Goal: Task Accomplishment & Management: Use online tool/utility

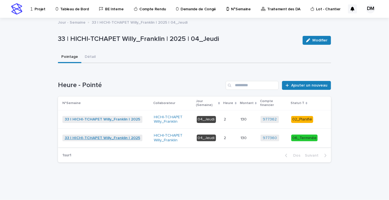
click at [94, 139] on font "33 | HICHI-TCHAPET Willy_Franklin | 2025" at bounding box center [102, 138] width 75 height 4
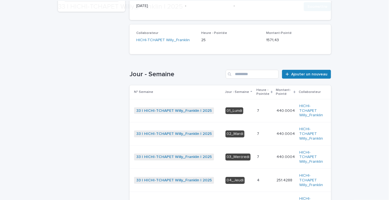
scroll to position [152, 0]
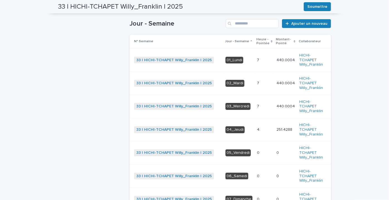
click at [261, 130] on p at bounding box center [264, 130] width 15 height 5
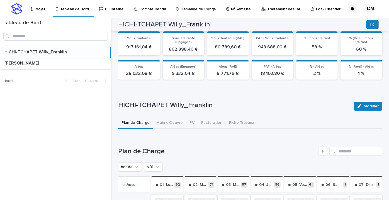
scroll to position [176, 0]
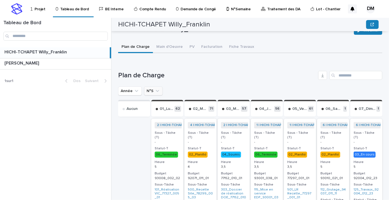
click at [155, 92] on icon "N°S" at bounding box center [158, 91] width 6 height 6
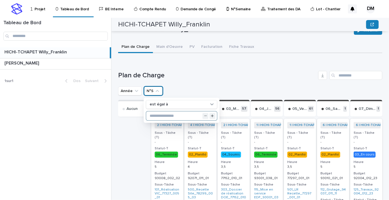
click at [160, 116] on input "text" at bounding box center [181, 116] width 71 height 9
type input "**"
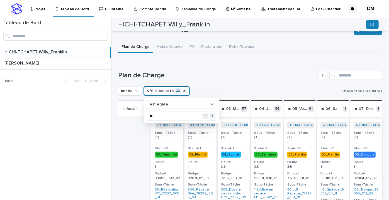
click at [222, 76] on h1 "Plan de Charge" at bounding box center [217, 76] width 198 height 8
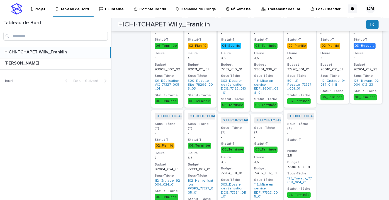
scroll to position [158, 0]
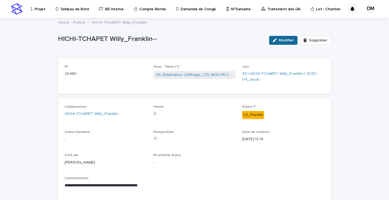
click at [277, 41] on div "button" at bounding box center [276, 40] width 6 height 4
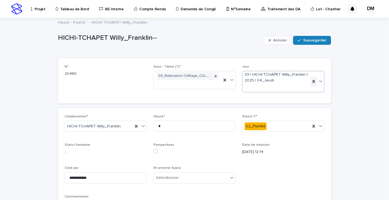
click at [312, 82] on icon at bounding box center [314, 82] width 6 height 6
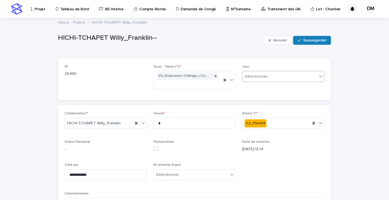
scroll to position [76, 0]
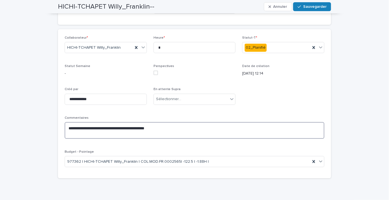
drag, startPoint x: 179, startPoint y: 131, endPoint x: 152, endPoint y: 123, distance: 27.7
click at [152, 123] on textarea "**********" at bounding box center [195, 130] width 260 height 16
click at [311, 162] on icon at bounding box center [314, 162] width 6 height 6
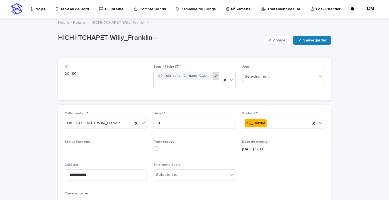
click at [215, 76] on icon at bounding box center [216, 76] width 4 height 4
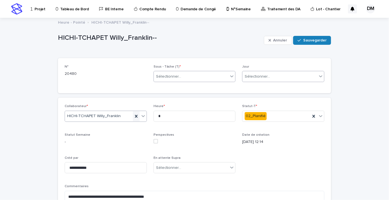
click at [134, 115] on icon at bounding box center [136, 117] width 6 height 6
drag, startPoint x: 183, startPoint y: 109, endPoint x: 140, endPoint y: 121, distance: 44.5
click at [140, 121] on div "**********" at bounding box center [195, 172] width 260 height 136
click at [162, 119] on input "*" at bounding box center [194, 116] width 82 height 11
click at [161, 118] on input "*" at bounding box center [194, 116] width 82 height 11
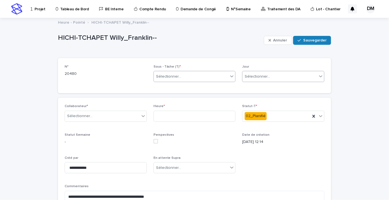
click at [315, 39] on font "Sauvegarder" at bounding box center [314, 40] width 23 height 4
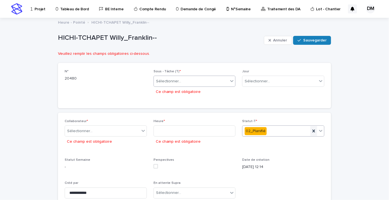
click at [313, 132] on icon at bounding box center [314, 131] width 6 height 6
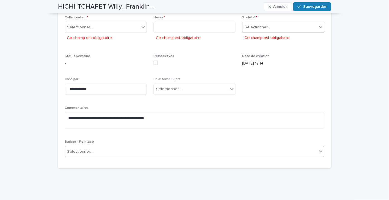
scroll to position [23, 0]
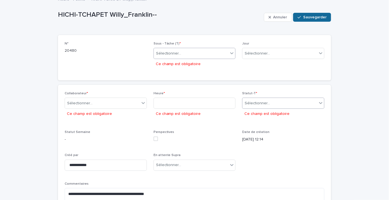
click at [303, 17] on font "Sauvegarder" at bounding box center [314, 17] width 23 height 4
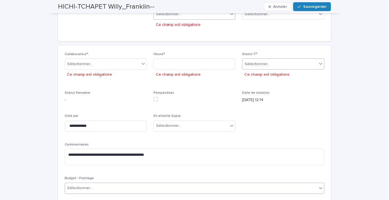
scroll to position [0, 0]
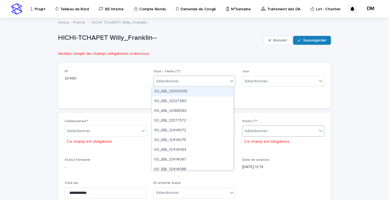
click at [218, 84] on div "Sélectionner..." at bounding box center [191, 81] width 75 height 9
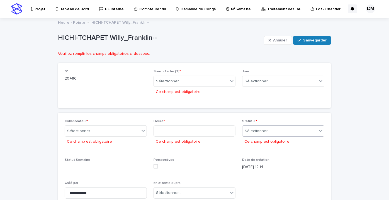
click at [305, 67] on div "N° 20480 Sous - Tâche (T) * Sélectionner... Ce champ est obligatoire Jour Sélec…" at bounding box center [194, 85] width 273 height 45
click at [284, 41] on font "Annuler" at bounding box center [280, 40] width 14 height 4
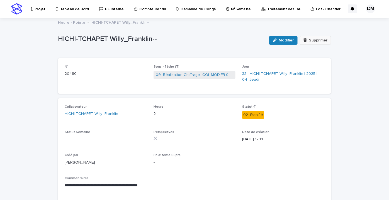
click at [309, 42] on font "Supprimer" at bounding box center [318, 40] width 18 height 4
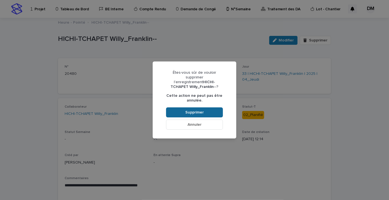
click at [211, 110] on button "Supprimer" at bounding box center [194, 113] width 57 height 10
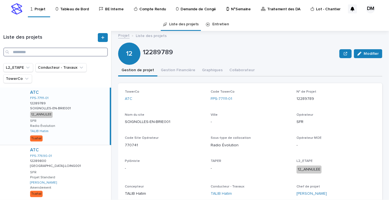
click at [58, 51] on input "Recherche" at bounding box center [55, 52] width 104 height 9
paste input "**********"
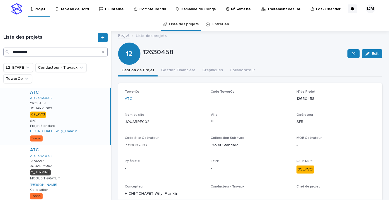
type input "**********"
click at [53, 105] on div "ATC ATC-77640-02 12630458 12630458 JOUARRE002 JOUARRE002 09_PVCI SFR Projet Sta…" at bounding box center [68, 116] width 84 height 57
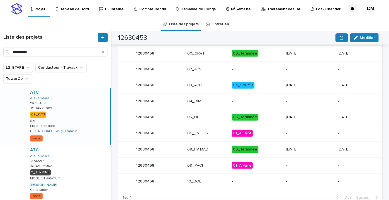
scroll to position [331, 0]
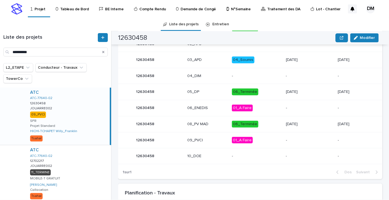
click at [256, 141] on p "01_A Faire" at bounding box center [256, 140] width 49 height 7
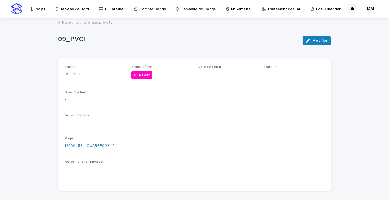
click at [65, 23] on font "Retour à" at bounding box center [70, 23] width 16 height 4
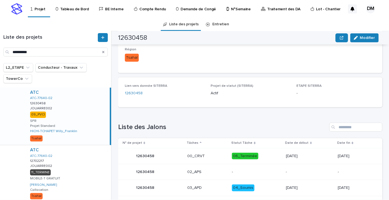
scroll to position [253, 0]
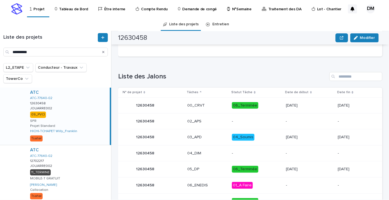
click at [258, 134] on p "04_Soumis" at bounding box center [256, 137] width 49 height 7
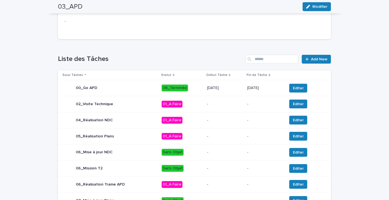
scroll to position [239, 0]
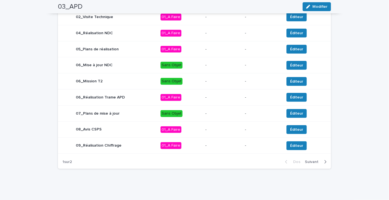
click at [311, 162] on font "Suivant" at bounding box center [312, 162] width 14 height 4
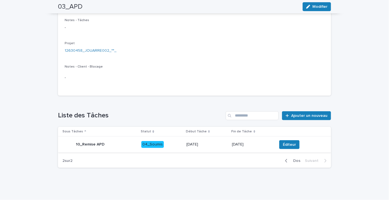
scroll to position [95, 0]
click at [260, 145] on p "27/07/2024" at bounding box center [252, 145] width 41 height 5
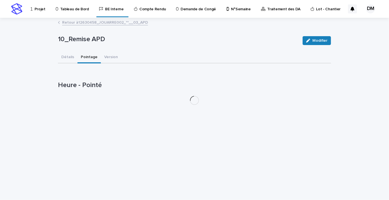
click at [87, 55] on font "Pointage" at bounding box center [89, 57] width 17 height 4
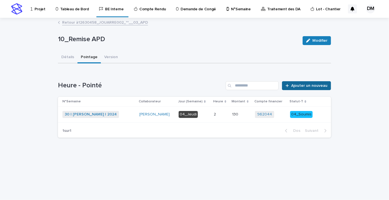
click at [302, 86] on font "Ajouter un nouveau" at bounding box center [309, 86] width 36 height 4
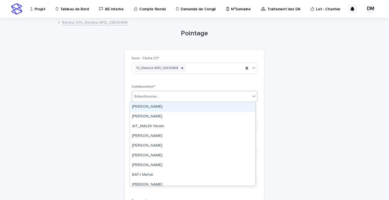
click at [148, 97] on font "Sélectionner..." at bounding box center [146, 97] width 25 height 4
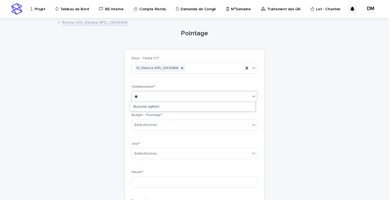
type input "*"
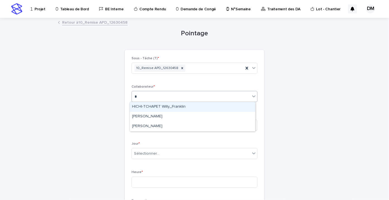
click at [155, 107] on font "HICHI-TCHAPET Willy_Franklin" at bounding box center [158, 107] width 53 height 4
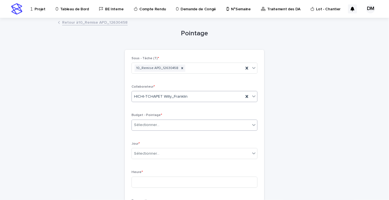
click at [151, 125] on font "Sélectionner..." at bounding box center [146, 125] width 25 height 4
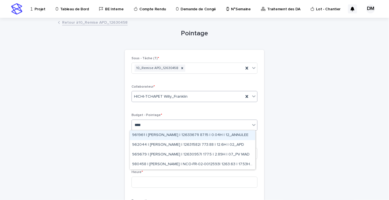
type input "*****"
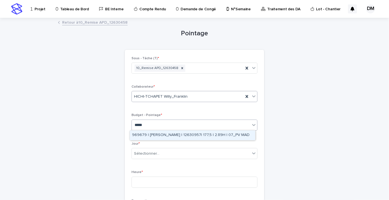
click at [161, 135] on font "969679 | BELHAJ Mohamed_Habib | 12630957| 177,5 | 2.89H | 07_PV MAD" at bounding box center [191, 135] width 118 height 4
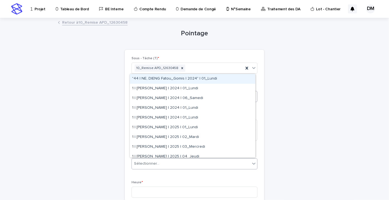
click at [152, 163] on font "Sélectionner..." at bounding box center [146, 164] width 25 height 4
type input "*"
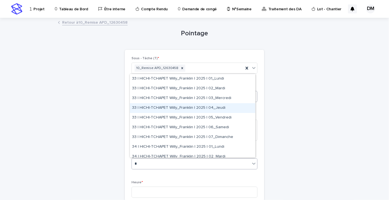
click at [212, 109] on font "33 | HICHI-TCHAPET Willy_Franklin | 2025 | 04_Jeudi" at bounding box center [178, 108] width 93 height 4
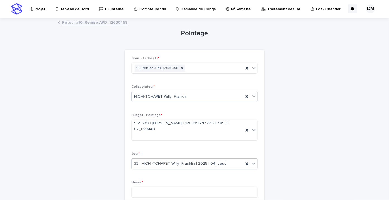
scroll to position [50, 0]
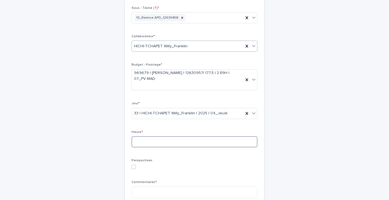
click at [148, 140] on input at bounding box center [194, 141] width 126 height 11
type input "*"
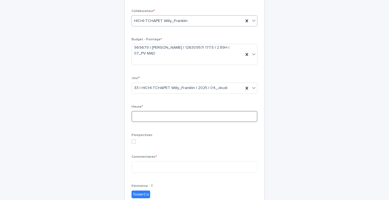
click at [143, 118] on input at bounding box center [194, 116] width 126 height 11
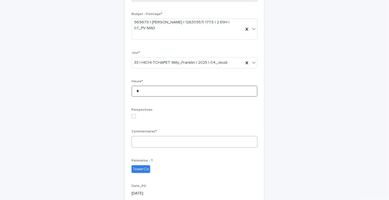
scroll to position [126, 0]
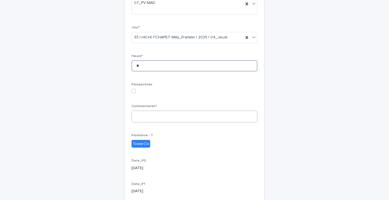
type input "*"
click at [140, 118] on textarea at bounding box center [194, 117] width 126 height 12
type textarea "*"
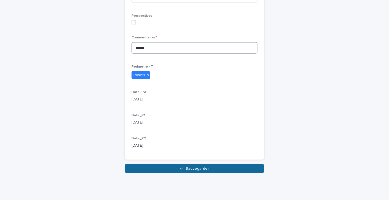
type textarea "******"
click at [165, 166] on button "Sauvegarder" at bounding box center [194, 168] width 139 height 9
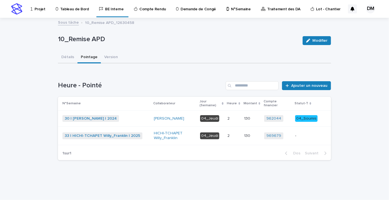
click at [301, 134] on p "-" at bounding box center [306, 136] width 23 height 5
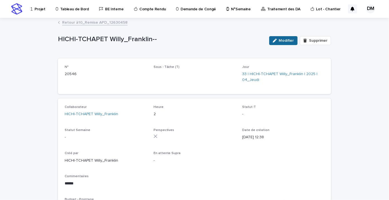
click at [283, 38] on button "Modifier" at bounding box center [283, 40] width 28 height 9
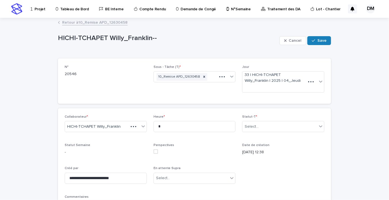
type textarea "******"
click at [362, 68] on div "**********" at bounding box center [194, 154] width 389 height 272
click at [307, 39] on font "Sauvegarder" at bounding box center [314, 41] width 23 height 4
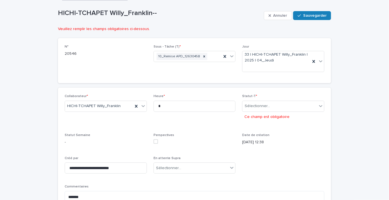
scroll to position [76, 0]
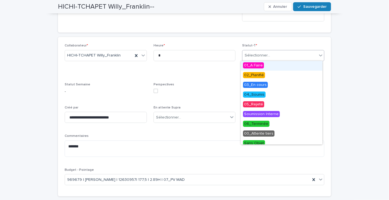
click at [279, 56] on div "Sélectionner..." at bounding box center [279, 55] width 75 height 9
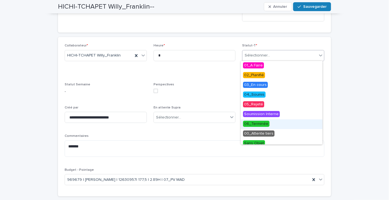
click at [260, 122] on font "06_Terminée" at bounding box center [256, 124] width 24 height 4
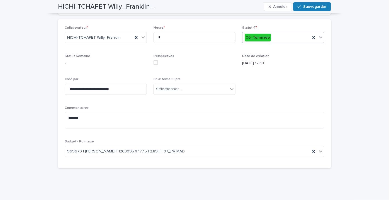
scroll to position [0, 0]
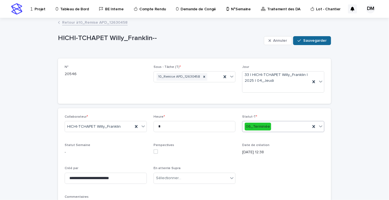
click at [312, 42] on font "Sauvegarder" at bounding box center [314, 41] width 23 height 4
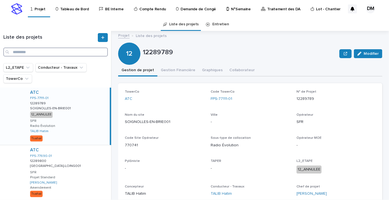
click at [52, 50] on input "Recherche" at bounding box center [55, 52] width 104 height 9
paste input "**********"
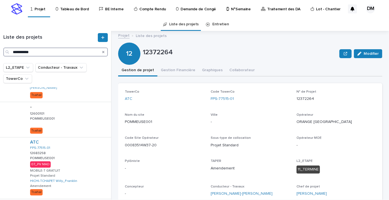
scroll to position [228, 0]
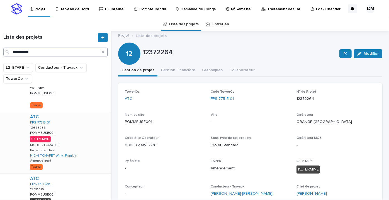
type input "**********"
click at [74, 139] on div "ATC FPS-77515-01 12683258 12683258 POMMEUSE001 POMMEUSE001 07_PV MAD MOBILE-T G…" at bounding box center [69, 143] width 86 height 62
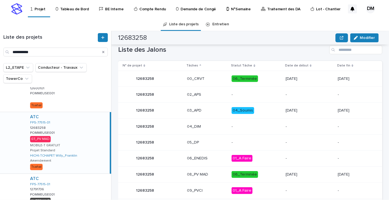
scroll to position [356, 0]
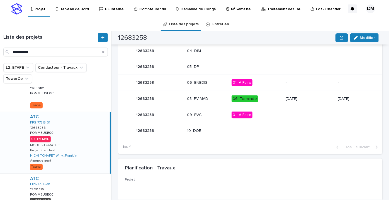
click at [267, 99] on p "06_Terminée" at bounding box center [256, 99] width 50 height 7
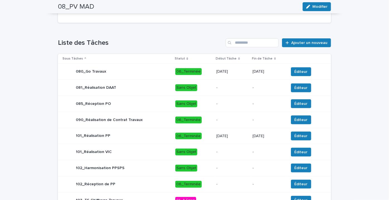
scroll to position [279, 0]
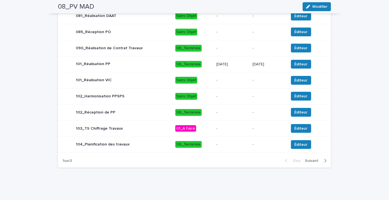
click at [308, 162] on font "Suivant" at bounding box center [312, 161] width 14 height 4
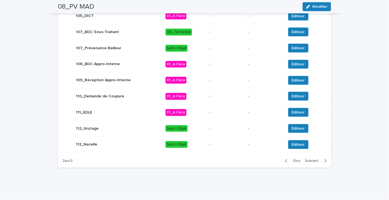
click at [310, 159] on font "Suivant" at bounding box center [312, 161] width 14 height 4
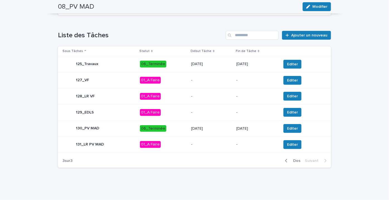
scroll to position [215, 0]
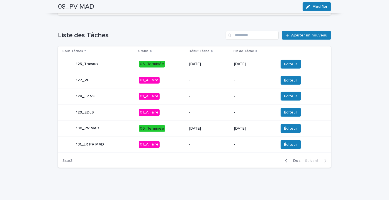
click at [258, 128] on p "06/02/2025" at bounding box center [254, 128] width 40 height 5
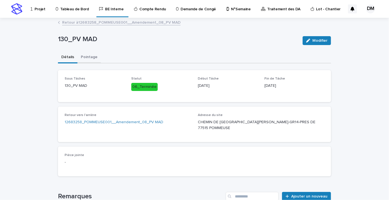
click at [83, 55] on font "Pointage" at bounding box center [89, 57] width 17 height 4
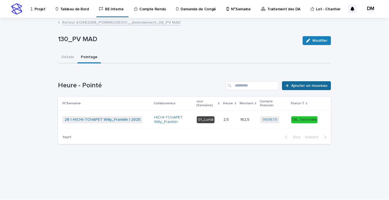
click at [295, 85] on font "Ajouter un nouveau" at bounding box center [309, 86] width 36 height 4
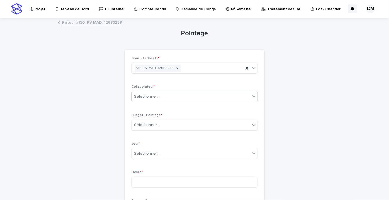
click at [160, 95] on div "Sélectionner..." at bounding box center [191, 96] width 118 height 9
type input "*"
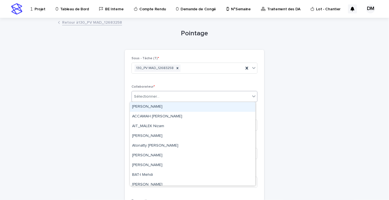
type input "*"
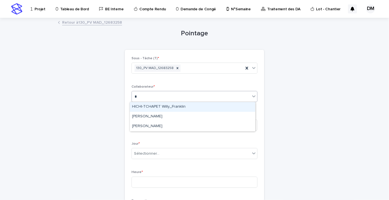
click at [156, 108] on font "HICHI-TCHAPET Willy_Franklin" at bounding box center [158, 107] width 53 height 4
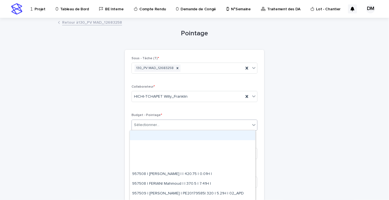
click at [148, 123] on font "Sélectionner..." at bounding box center [146, 125] width 25 height 4
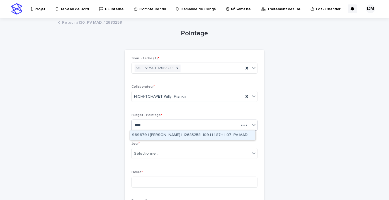
type input "*****"
click at [161, 133] on font "969679 | MONIN Vincent | 12683258| 109.1 | 1h87 | 07_PV MAD" at bounding box center [189, 135] width 114 height 4
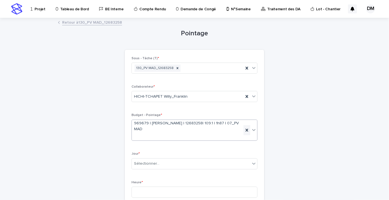
click at [246, 129] on icon at bounding box center [246, 130] width 3 height 3
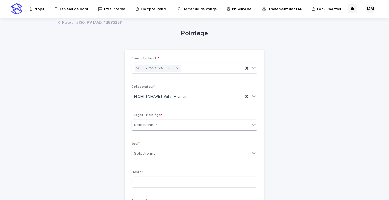
type input "*"
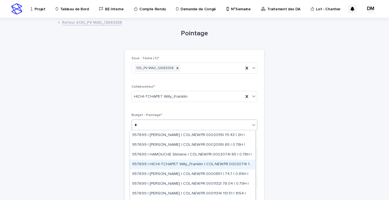
click at [197, 162] on font "957699 | HICHI-TCHAPET Willy_Franklin | COL.NEW.FR.0002074| 130 | 2H |" at bounding box center [198, 164] width 132 height 4
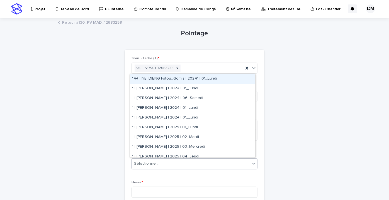
click at [175, 161] on div "Sélectionner..." at bounding box center [191, 163] width 118 height 9
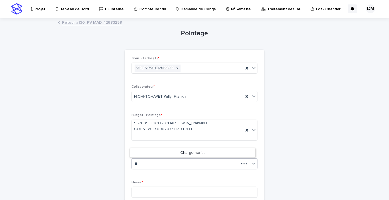
type input "*"
type input "**"
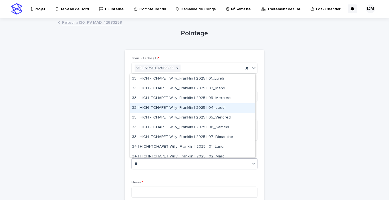
click at [219, 110] on font "33 | HICHI-TCHAPET Willy_Franklin | 2025 | 04_Jeudi" at bounding box center [178, 108] width 93 height 4
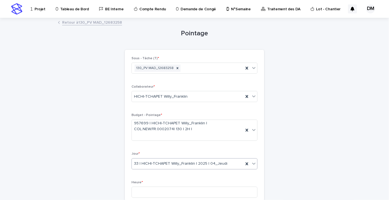
scroll to position [50, 0]
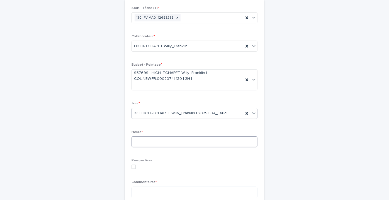
click at [157, 138] on input at bounding box center [194, 141] width 126 height 11
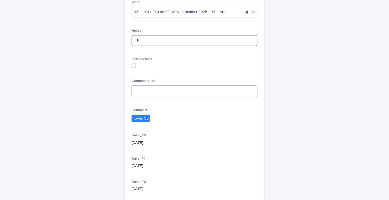
type input "*"
click at [143, 89] on textarea at bounding box center [194, 92] width 126 height 12
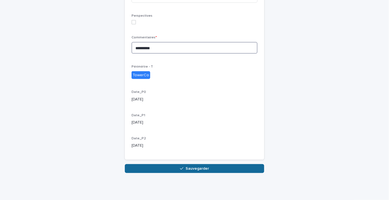
type textarea "**********"
click at [194, 169] on font "Sauvegarder" at bounding box center [197, 169] width 23 height 4
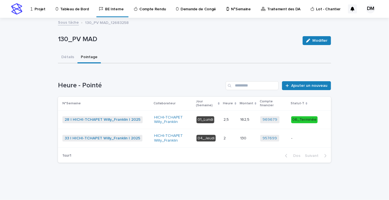
click at [309, 140] on p "-" at bounding box center [304, 138] width 26 height 5
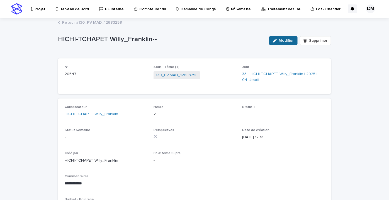
click at [283, 40] on font "Modifier" at bounding box center [286, 41] width 15 height 4
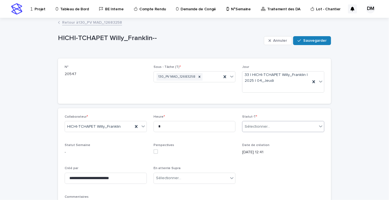
click at [281, 126] on div "Sélectionner..." at bounding box center [279, 126] width 75 height 9
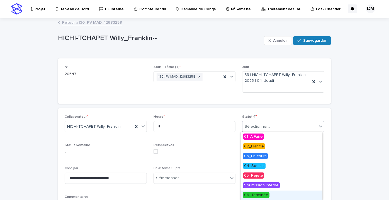
click at [254, 192] on div "06_Terminée" at bounding box center [282, 196] width 82 height 10
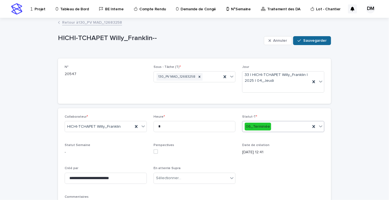
click at [310, 43] on button "Sauvegarder" at bounding box center [312, 40] width 38 height 9
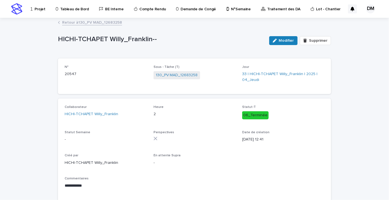
click at [70, 22] on font "Retour à" at bounding box center [70, 23] width 16 height 4
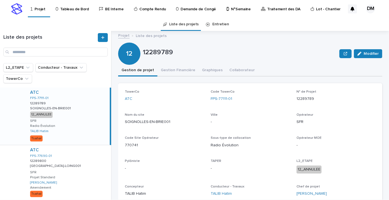
drag, startPoint x: 46, startPoint y: 50, endPoint x: 41, endPoint y: 47, distance: 6.0
click at [43, 46] on div "Liste des projets" at bounding box center [55, 44] width 111 height 23
click at [28, 55] on input "Recherche" at bounding box center [55, 52] width 104 height 9
paste input "**********"
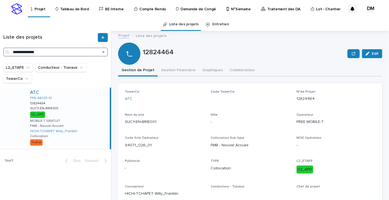
type input "**********"
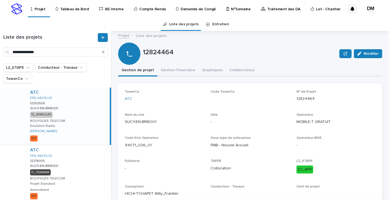
click at [72, 127] on div "ATC FPS-94370-01 12353556 12353556 SUCY-EN-BRIE001 SUCY-EN-BRIE001 12_ANNULEE B…" at bounding box center [68, 116] width 84 height 57
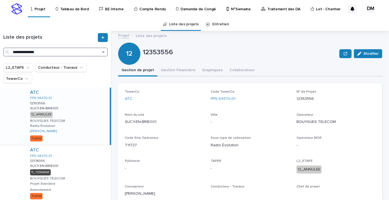
click at [58, 51] on input "**********" at bounding box center [55, 52] width 104 height 9
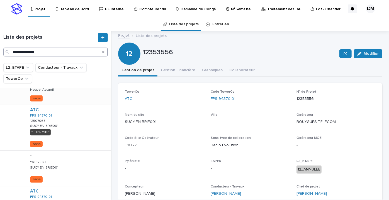
scroll to position [218, 0]
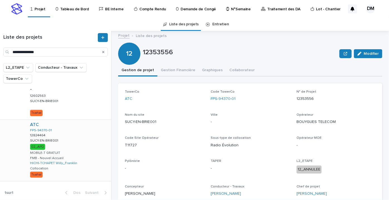
click at [86, 156] on div "ATC FPS-94370-01 12824464 12824464 SUCY-EN-BRIE001 SUCY-EN-BRIE001 02_APD MOBIL…" at bounding box center [69, 151] width 86 height 62
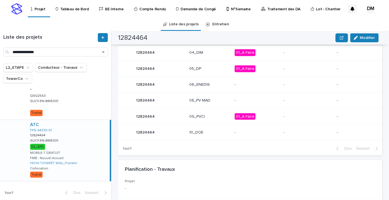
scroll to position [253, 0]
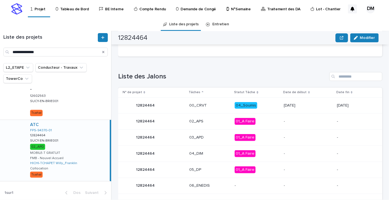
click at [268, 107] on p "04_Soumis" at bounding box center [257, 105] width 45 height 7
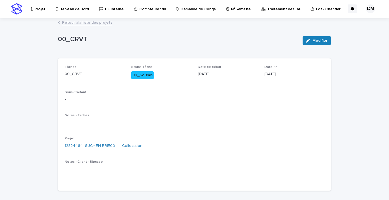
click at [71, 23] on font "Retour à" at bounding box center [70, 23] width 16 height 4
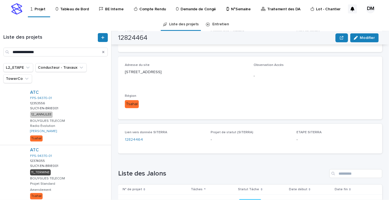
scroll to position [283, 0]
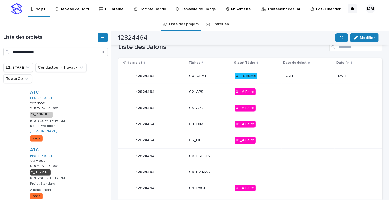
click at [257, 106] on p "01_A Faire" at bounding box center [257, 108] width 45 height 7
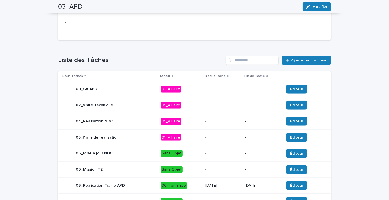
scroll to position [239, 0]
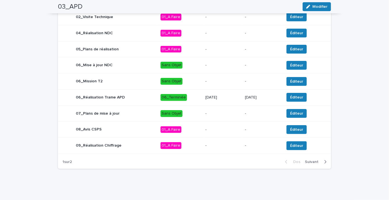
click at [233, 99] on div "[DATE]" at bounding box center [222, 97] width 35 height 9
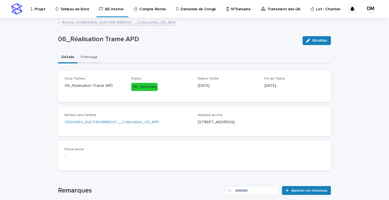
click at [90, 59] on button "Pointage" at bounding box center [88, 58] width 23 height 12
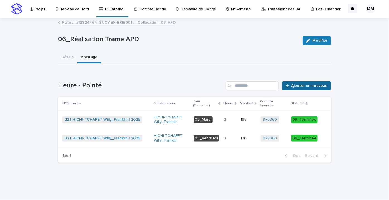
click at [294, 85] on font "Ajouter un nouveau" at bounding box center [309, 86] width 36 height 4
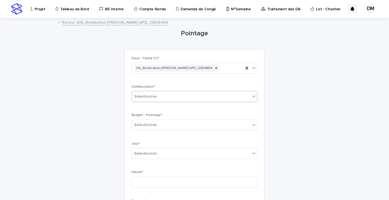
click at [184, 97] on div "Sélectionner..." at bounding box center [191, 96] width 118 height 9
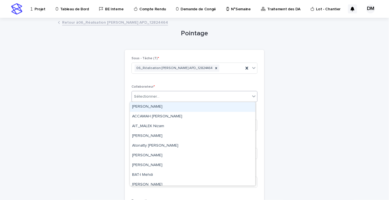
type input "*"
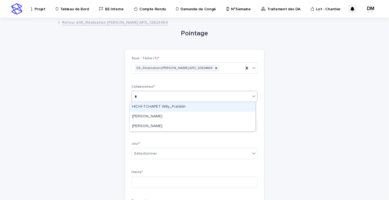
click at [180, 108] on font "HICHI-TCHAPET Willy_Franklin" at bounding box center [158, 107] width 53 height 4
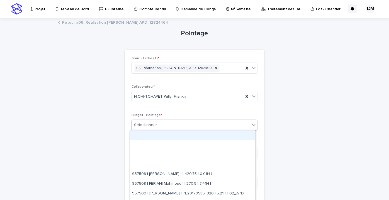
click at [164, 125] on div "Sélectionner..." at bounding box center [191, 125] width 118 height 9
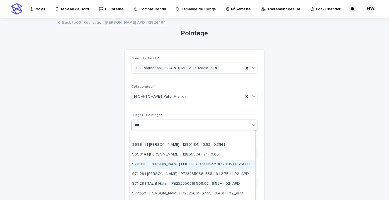
scroll to position [25, 0]
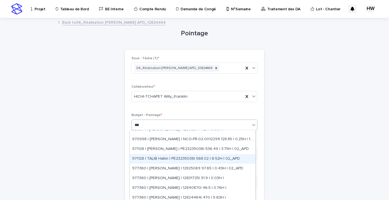
type input "****"
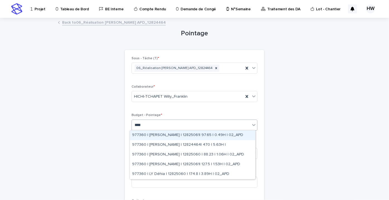
scroll to position [0, 0]
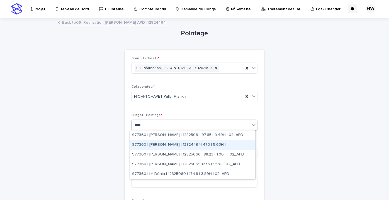
click at [185, 144] on div "977360 | HAMOUCHE Slimane | 12824464| 470 | 5.63H |" at bounding box center [192, 145] width 125 height 10
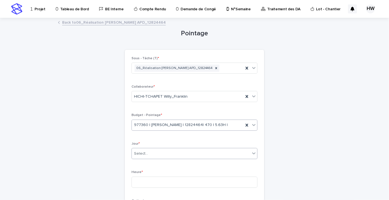
click at [155, 153] on div "Select..." at bounding box center [191, 153] width 118 height 9
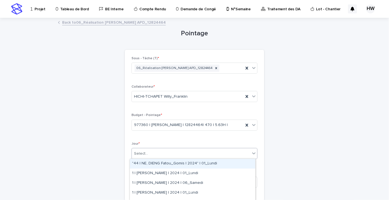
type input "*"
click at [168, 163] on div "33 | HICHI-TCHAPET Willy_Franklin | 2025 | 01_Lundi" at bounding box center [192, 164] width 125 height 10
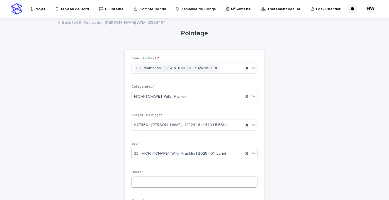
click at [146, 180] on input at bounding box center [194, 182] width 126 height 11
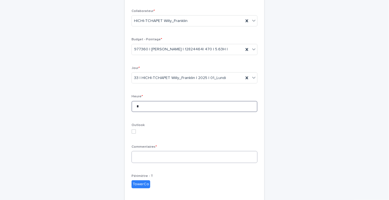
type input "*"
click at [160, 157] on textarea at bounding box center [194, 157] width 126 height 12
type textarea "*"
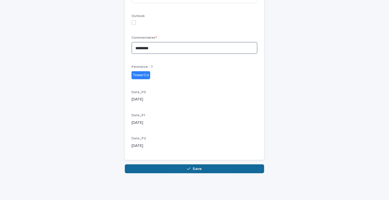
type textarea "********"
click at [158, 167] on button "Save" at bounding box center [194, 169] width 139 height 9
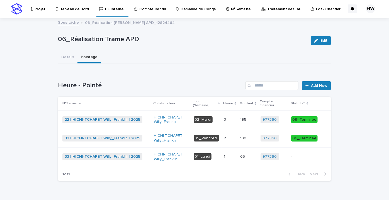
click at [306, 157] on p "-" at bounding box center [304, 157] width 26 height 5
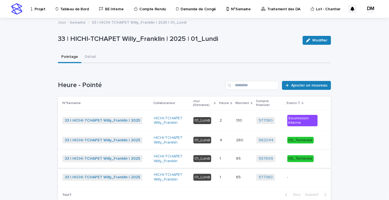
scroll to position [33, 0]
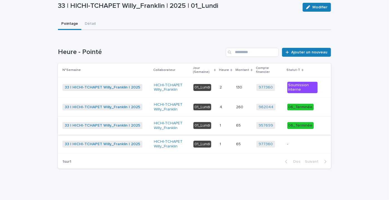
click at [294, 144] on p "-" at bounding box center [302, 144] width 30 height 5
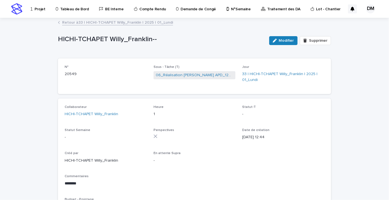
click at [279, 41] on font "Modifier" at bounding box center [286, 41] width 15 height 4
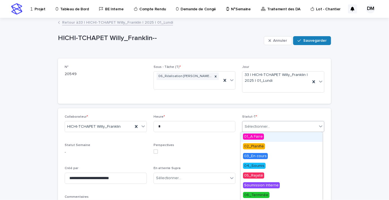
click at [270, 128] on div "Sélectionner..." at bounding box center [279, 126] width 75 height 9
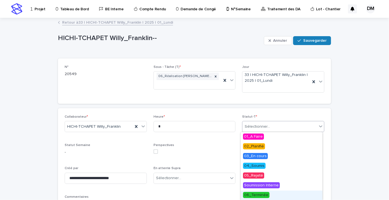
click at [261, 194] on font "06_Terminée" at bounding box center [256, 195] width 24 height 4
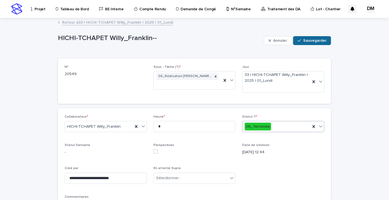
click at [303, 39] on font "Sauvegarder" at bounding box center [314, 41] width 23 height 4
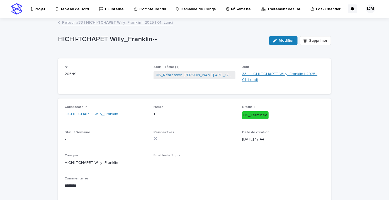
click at [259, 76] on link "33 | HICHI-TCHAPET Willy_Franklin | 2025 | 01_Lundi" at bounding box center [283, 77] width 82 height 12
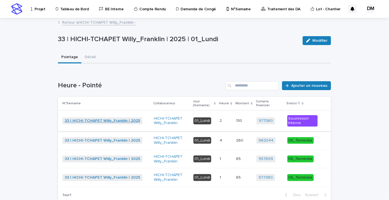
click at [116, 121] on font "33 | HICHI-TCHAPET Willy_Franklin | 2025" at bounding box center [102, 121] width 75 height 4
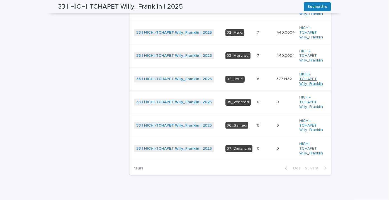
scroll to position [177, 0]
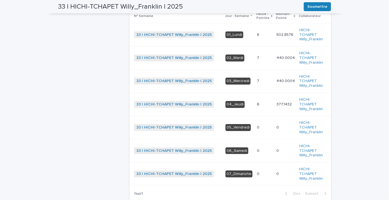
click at [263, 105] on p at bounding box center [264, 104] width 15 height 5
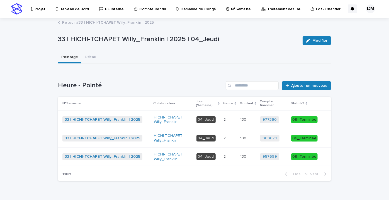
drag, startPoint x: 47, startPoint y: 8, endPoint x: 41, endPoint y: 12, distance: 7.4
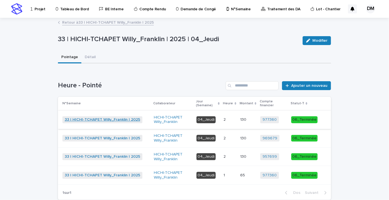
click at [119, 119] on font "33 | HICHI-TCHAPET Willy_Franklin | 2025" at bounding box center [102, 120] width 75 height 4
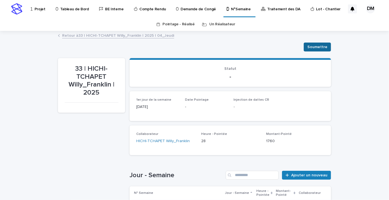
click at [312, 46] on font "Soumettre" at bounding box center [317, 47] width 20 height 4
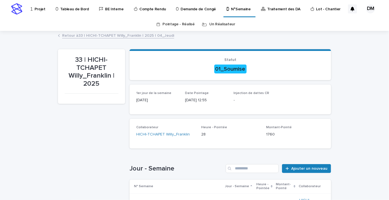
click at [184, 23] on font "Pointage - Réalisé" at bounding box center [178, 24] width 32 height 4
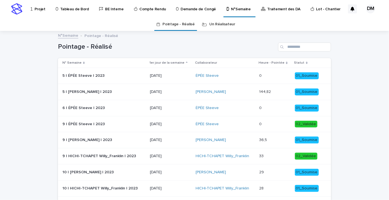
click at [78, 62] on div "N° Semaine" at bounding box center [104, 63] width 84 height 6
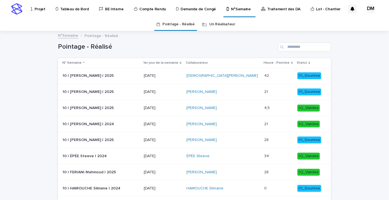
click at [67, 62] on font "N° Semaine" at bounding box center [71, 62] width 19 height 3
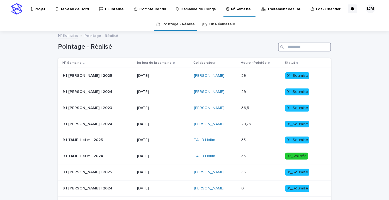
click at [295, 45] on input "Recherche" at bounding box center [304, 47] width 53 height 9
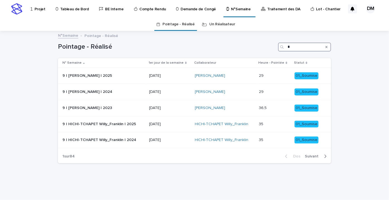
type input "*"
click at [325, 47] on icon "Recherche" at bounding box center [326, 46] width 2 height 3
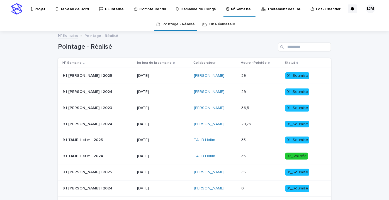
click at [202, 62] on font "Collaborateur" at bounding box center [204, 62] width 22 height 3
click at [213, 63] on div "Collaborateur" at bounding box center [215, 63] width 44 height 6
click at [298, 44] on input "Recherche" at bounding box center [304, 47] width 53 height 9
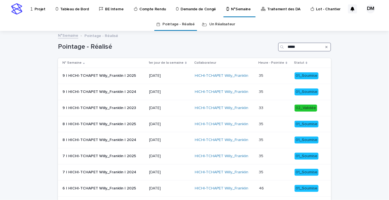
type input "*****"
click at [179, 63] on font "1er jour de la semaine" at bounding box center [165, 62] width 35 height 3
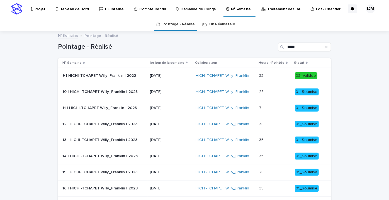
click at [179, 63] on font "1er jour de la semaine" at bounding box center [166, 62] width 35 height 3
click at [179, 107] on p "28/07/2025" at bounding box center [170, 108] width 41 height 5
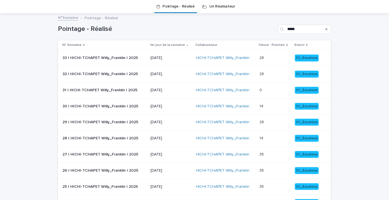
click at [174, 74] on p "04/08/2025" at bounding box center [170, 74] width 41 height 5
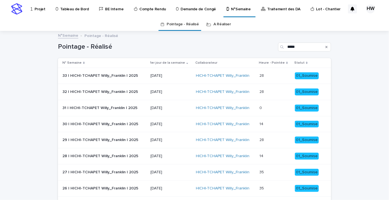
scroll to position [18, 0]
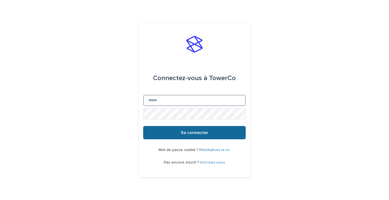
type input "**********"
click at [179, 135] on button "Se connecter" at bounding box center [194, 132] width 103 height 13
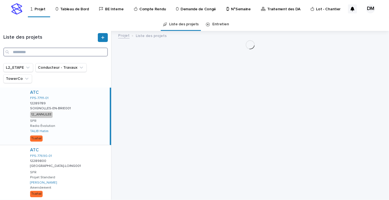
click at [27, 54] on input "Recherche" at bounding box center [55, 52] width 104 height 9
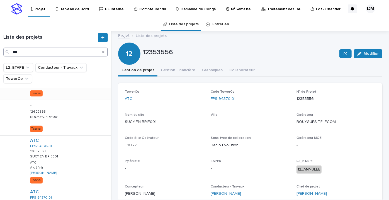
scroll to position [304, 0]
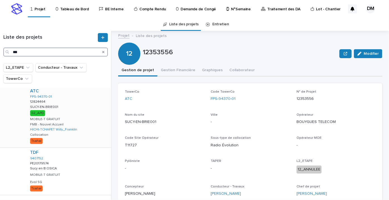
type input "***"
click at [65, 114] on div "ATC FPS-94370-01 12824464 12824464 SUCY-EN-BRIE001 SUCY-EN-BRIE001 02_APD MOBIL…" at bounding box center [69, 117] width 86 height 62
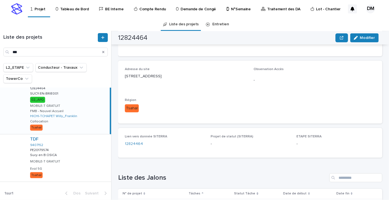
scroll to position [253, 0]
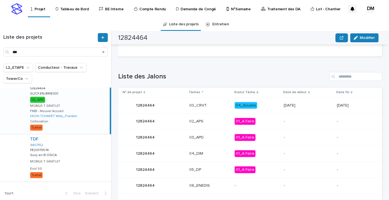
click at [256, 136] on p "01_A Faire" at bounding box center [257, 137] width 45 height 7
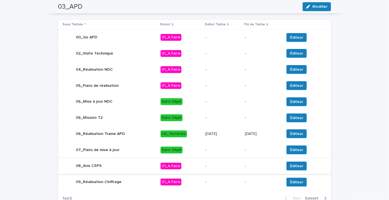
scroll to position [228, 0]
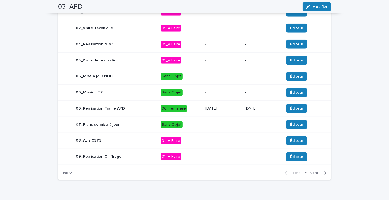
click at [227, 110] on p "[DATE]" at bounding box center [222, 108] width 35 height 5
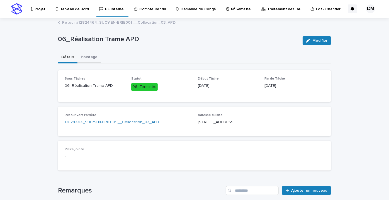
click at [90, 55] on button "Pointage" at bounding box center [88, 58] width 23 height 12
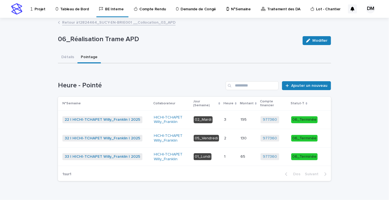
click at [236, 159] on div "1 1" at bounding box center [230, 156] width 12 height 9
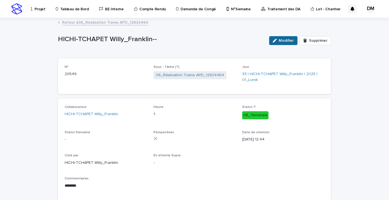
click at [276, 39] on div "button" at bounding box center [276, 41] width 6 height 4
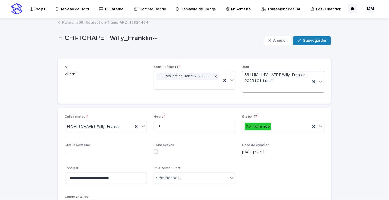
click at [295, 87] on div "33 | HICHI-TCHAPET Willy_Franklin | 2025 | 01_Lundi" at bounding box center [276, 82] width 68 height 21
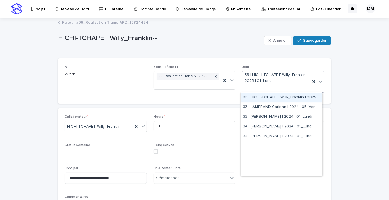
scroll to position [5155, 0]
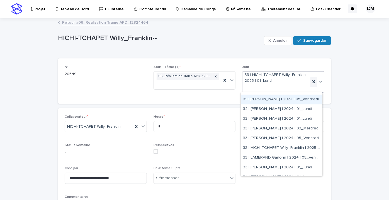
click at [313, 80] on icon at bounding box center [313, 81] width 3 height 3
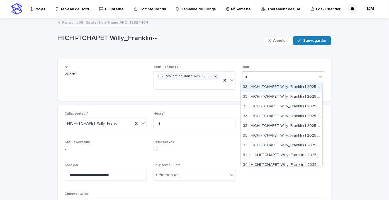
type input "**"
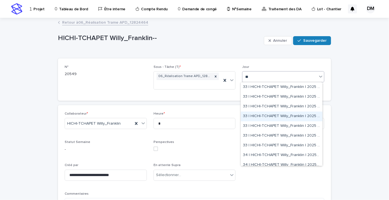
click at [305, 113] on div "33 | HICHI-TCHAPET Willy_Franklin | 2025 | 04_Jeudi" at bounding box center [282, 117] width 82 height 10
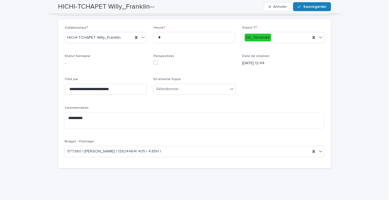
scroll to position [0, 0]
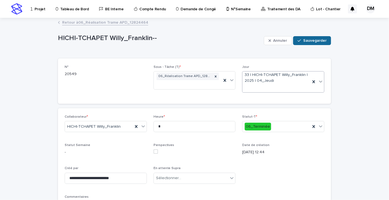
click at [317, 39] on font "Sauvegarder" at bounding box center [314, 41] width 23 height 4
